Goal: Transaction & Acquisition: Purchase product/service

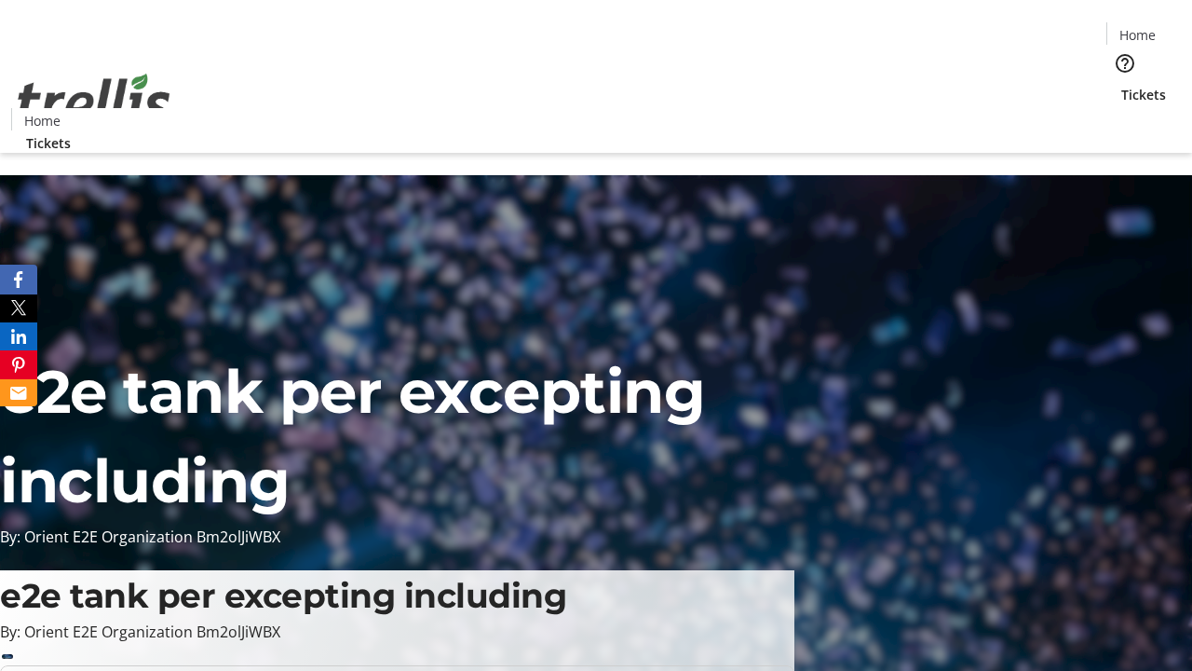
click at [1122, 85] on span "Tickets" at bounding box center [1144, 95] width 45 height 20
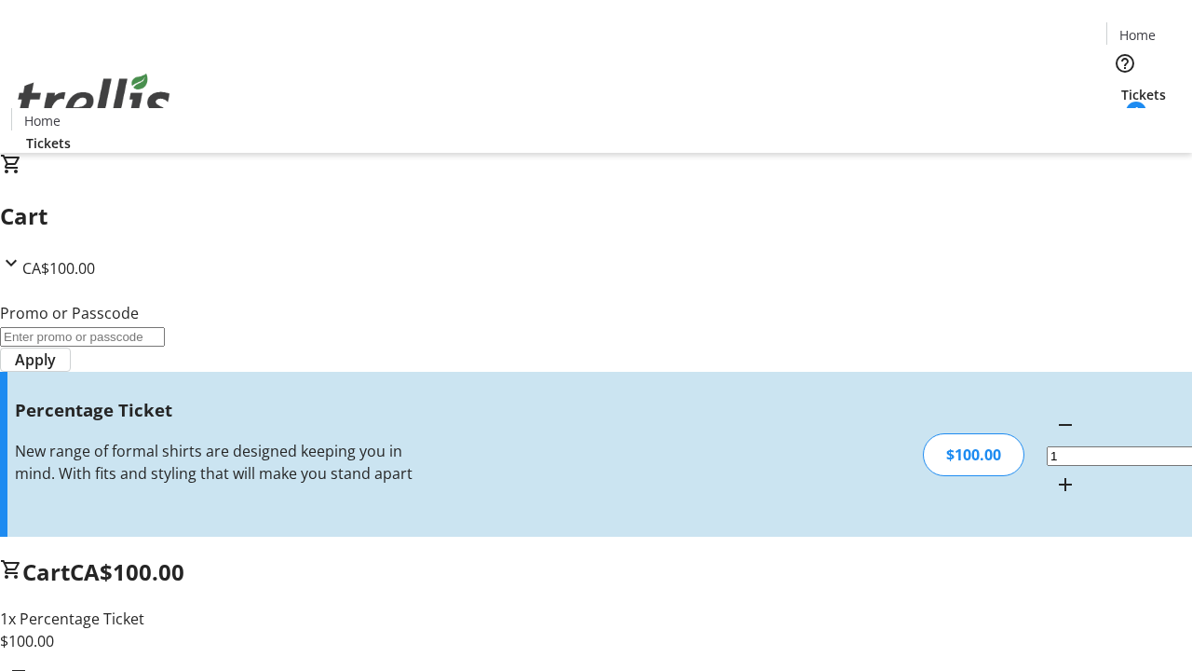
type input "BAR"
